Goal: Information Seeking & Learning: Learn about a topic

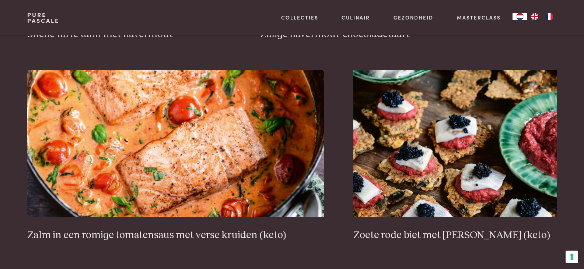
scroll to position [1351, 0]
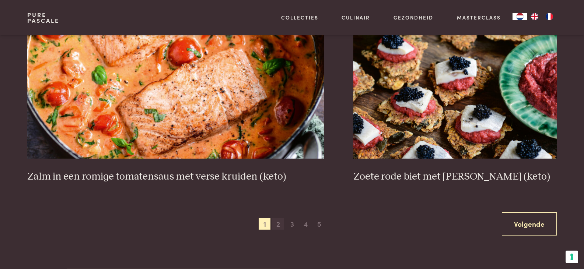
click at [279, 225] on span "2" at bounding box center [278, 225] width 12 height 12
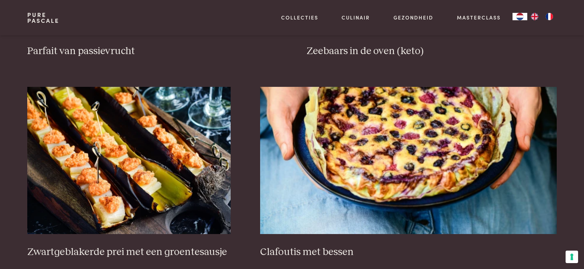
scroll to position [467, 0]
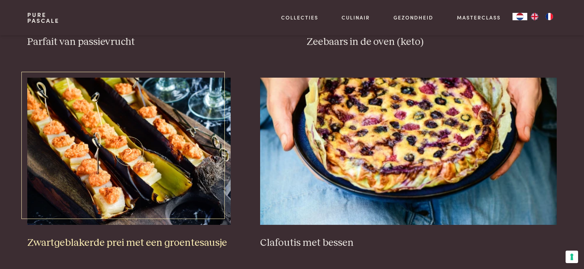
click at [123, 167] on img at bounding box center [128, 151] width 203 height 147
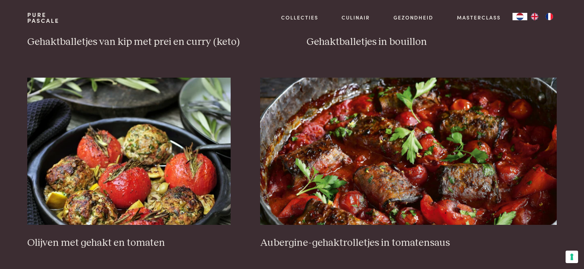
type input "******"
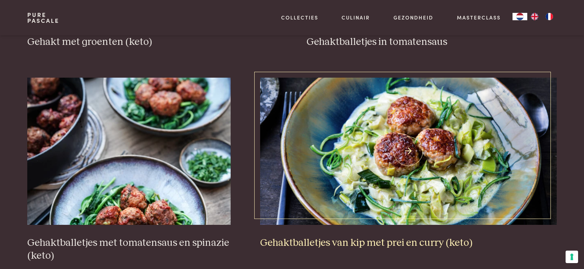
click at [417, 129] on img at bounding box center [408, 151] width 297 height 147
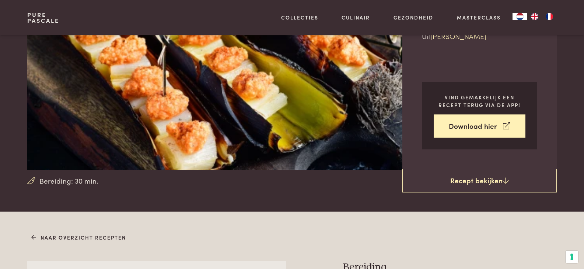
scroll to position [40, 0]
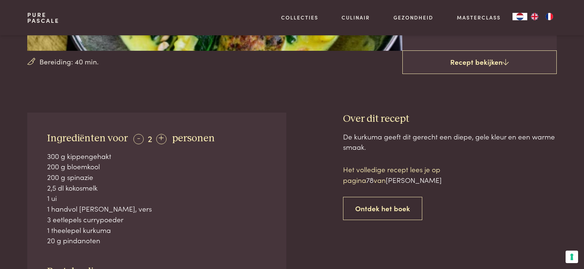
scroll to position [236, 0]
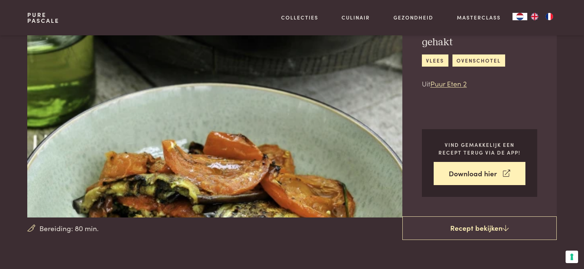
scroll to position [47, 0]
